Goal: Communication & Community: Participate in discussion

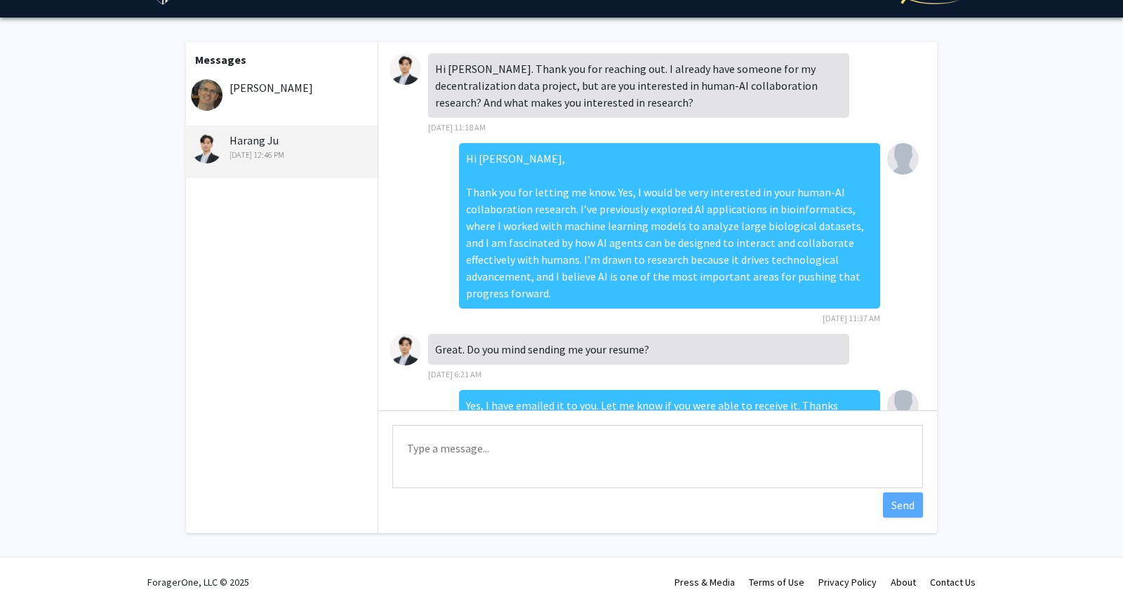
scroll to position [327, 0]
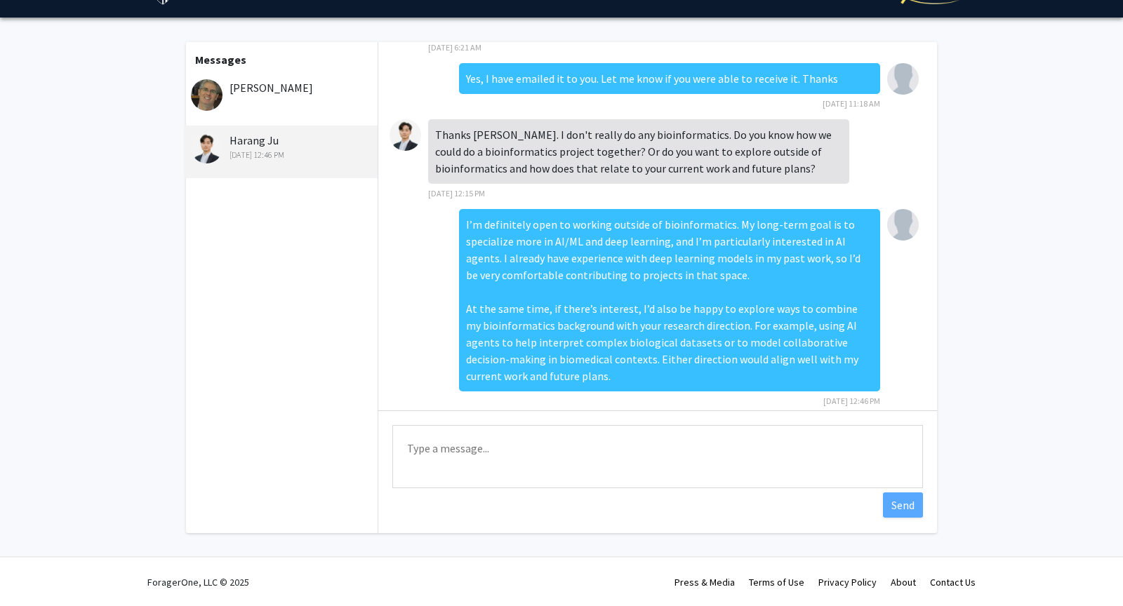
click at [345, 87] on div "[PERSON_NAME]" at bounding box center [282, 87] width 183 height 17
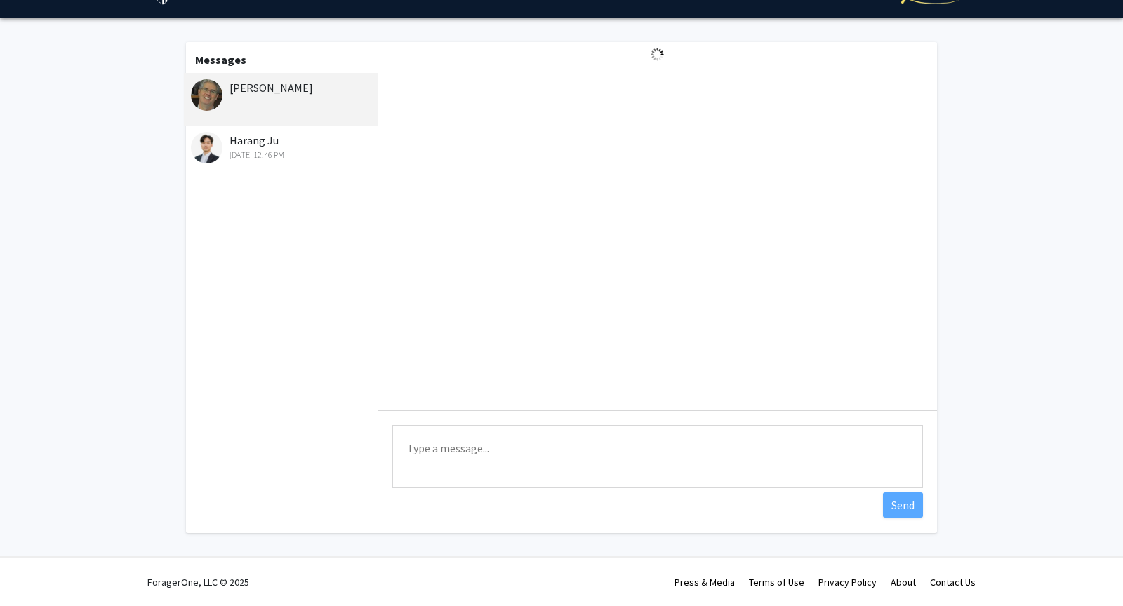
click at [325, 161] on div "Harang Ju [DATE] 12:46 PM" at bounding box center [281, 152] width 194 height 53
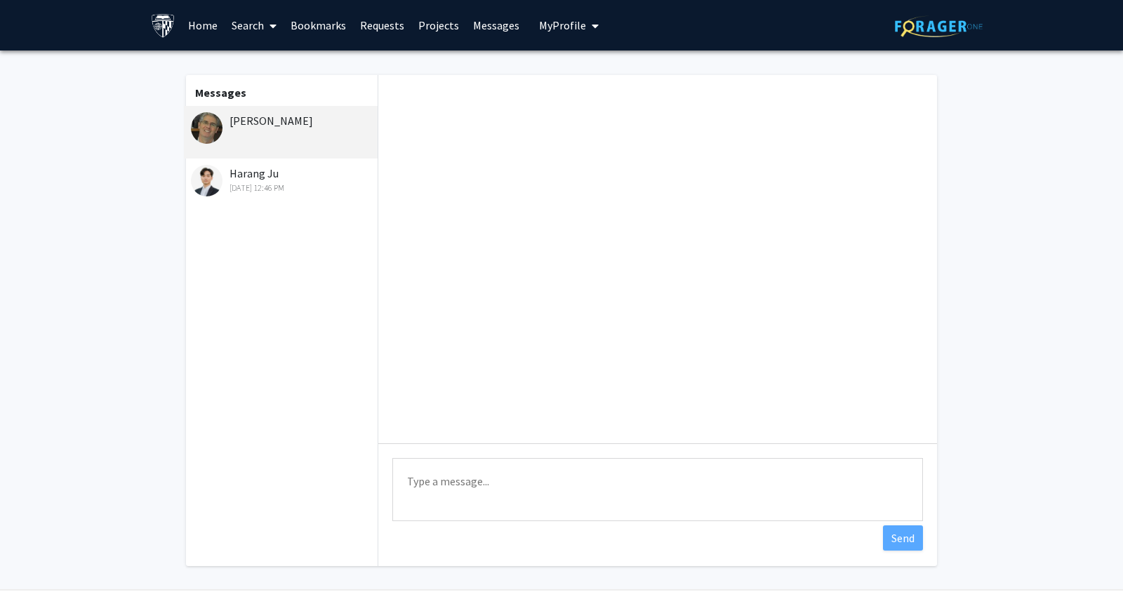
click at [297, 180] on div "Harang Ju [DATE] 12:46 PM" at bounding box center [282, 179] width 183 height 29
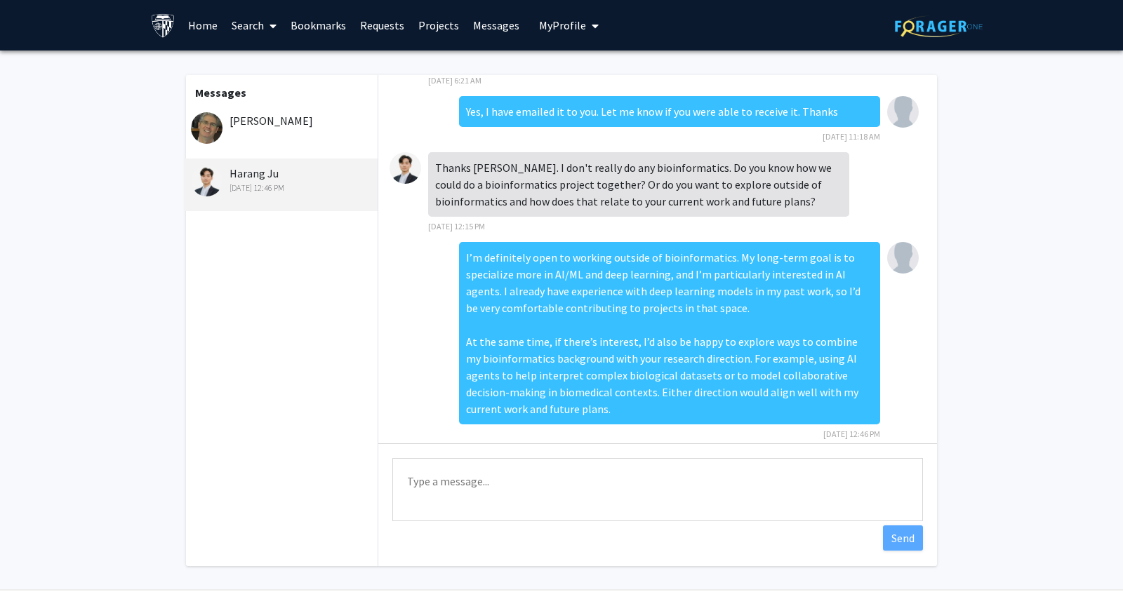
scroll to position [33, 0]
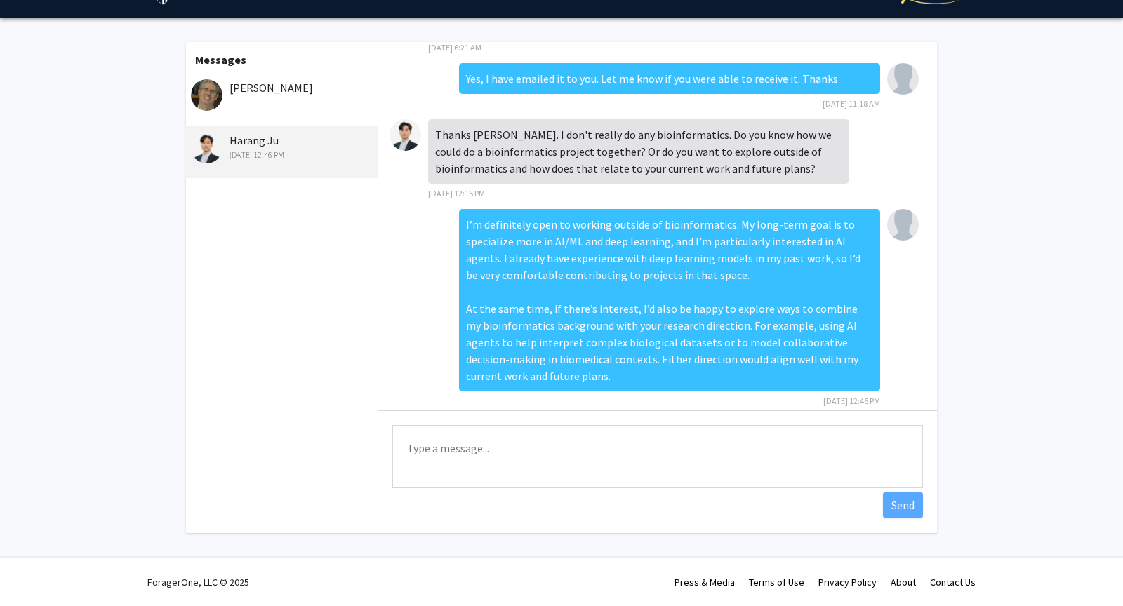
click at [296, 255] on div "Messages [PERSON_NAME] Ju [DATE] 12:46 PM" at bounding box center [281, 287] width 194 height 491
